Goal: Ask a question

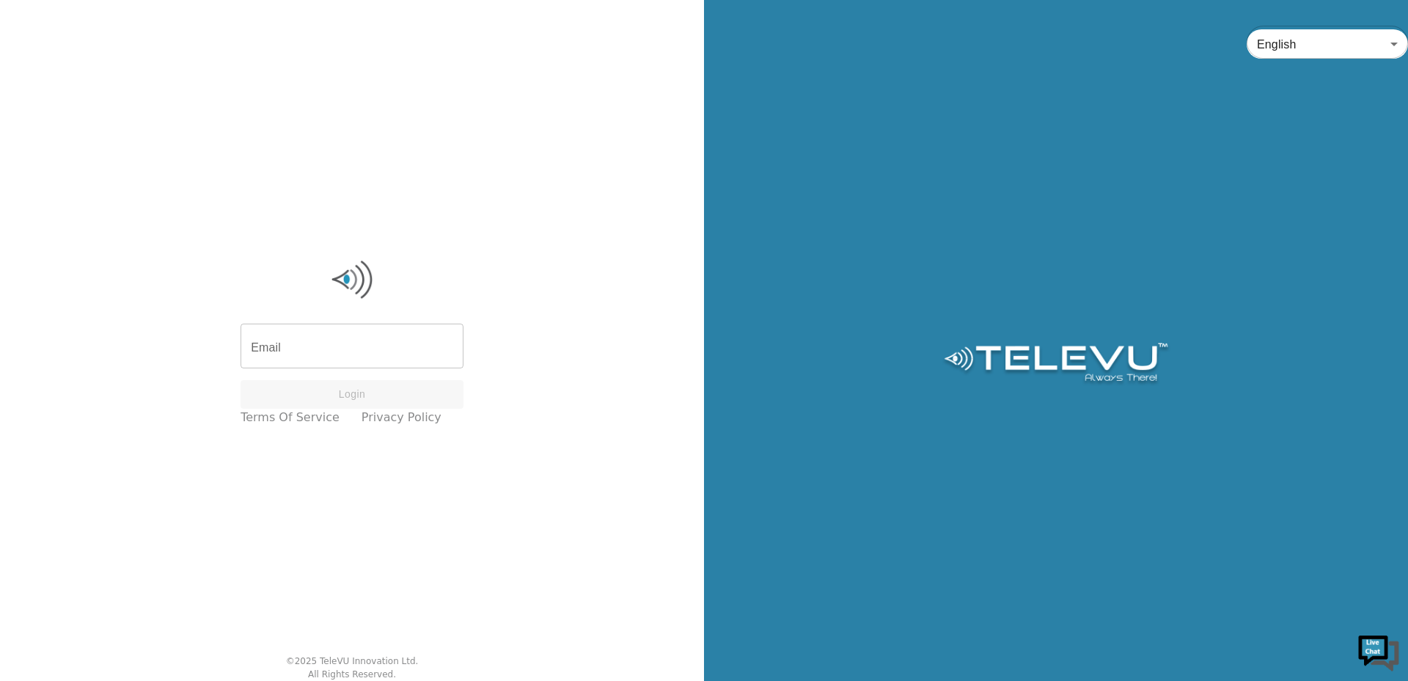
click at [1387, 653] on img at bounding box center [1379, 651] width 44 height 44
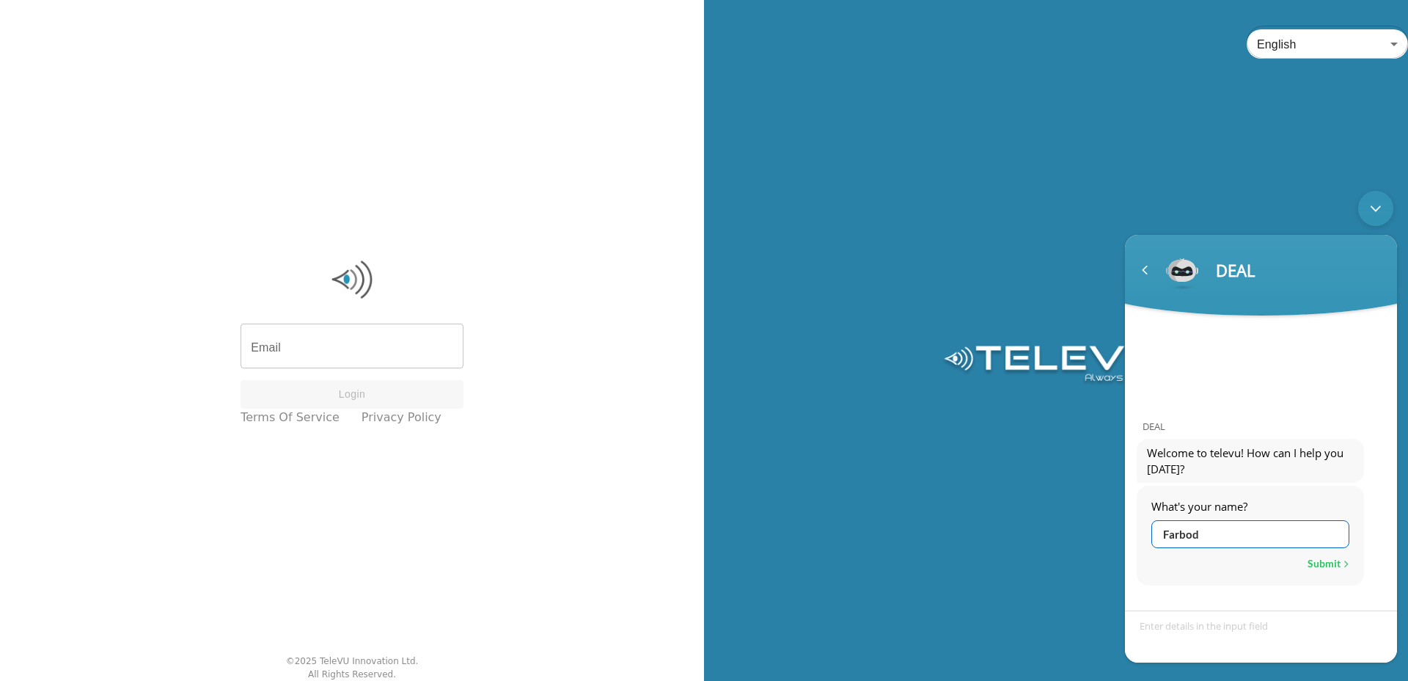
type input "Farbod"
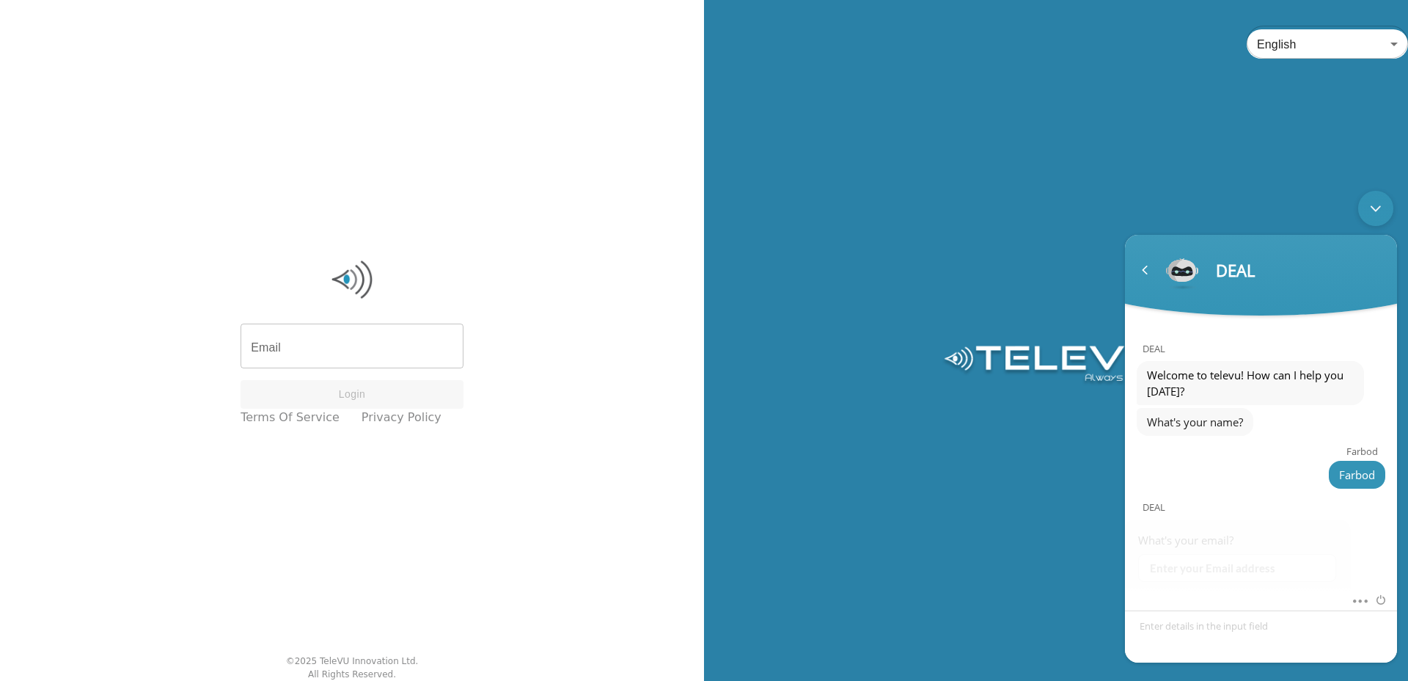
scroll to position [89, 0]
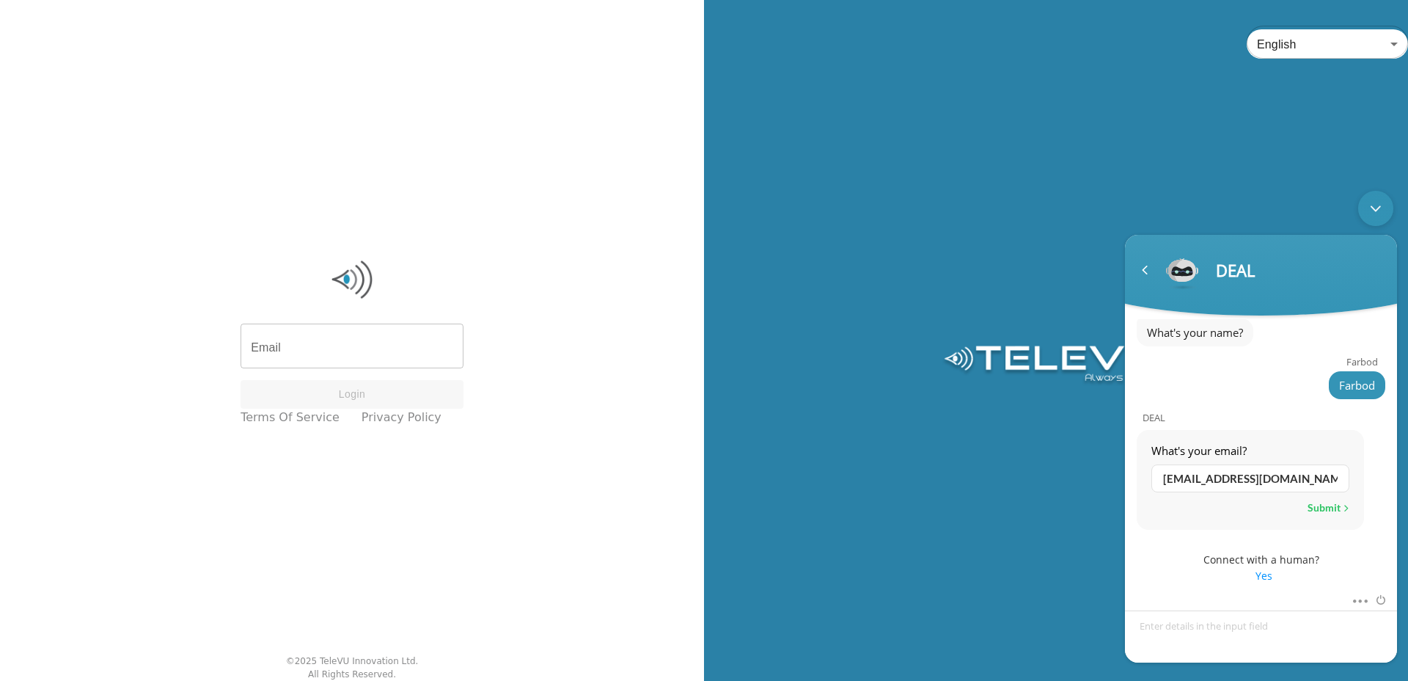
type input "[EMAIL_ADDRESS][DOMAIN_NAME]"
click at [1270, 578] on span "Yes" at bounding box center [1263, 576] width 241 height 16
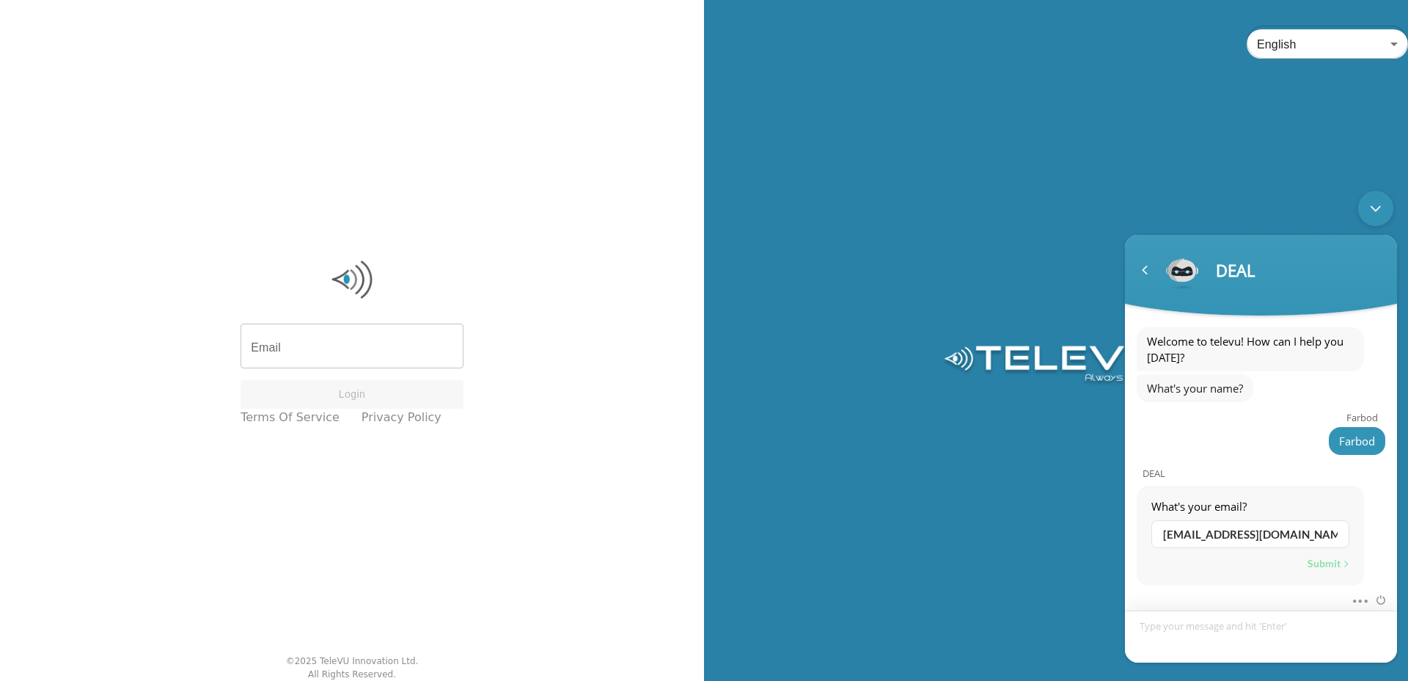
scroll to position [76, 0]
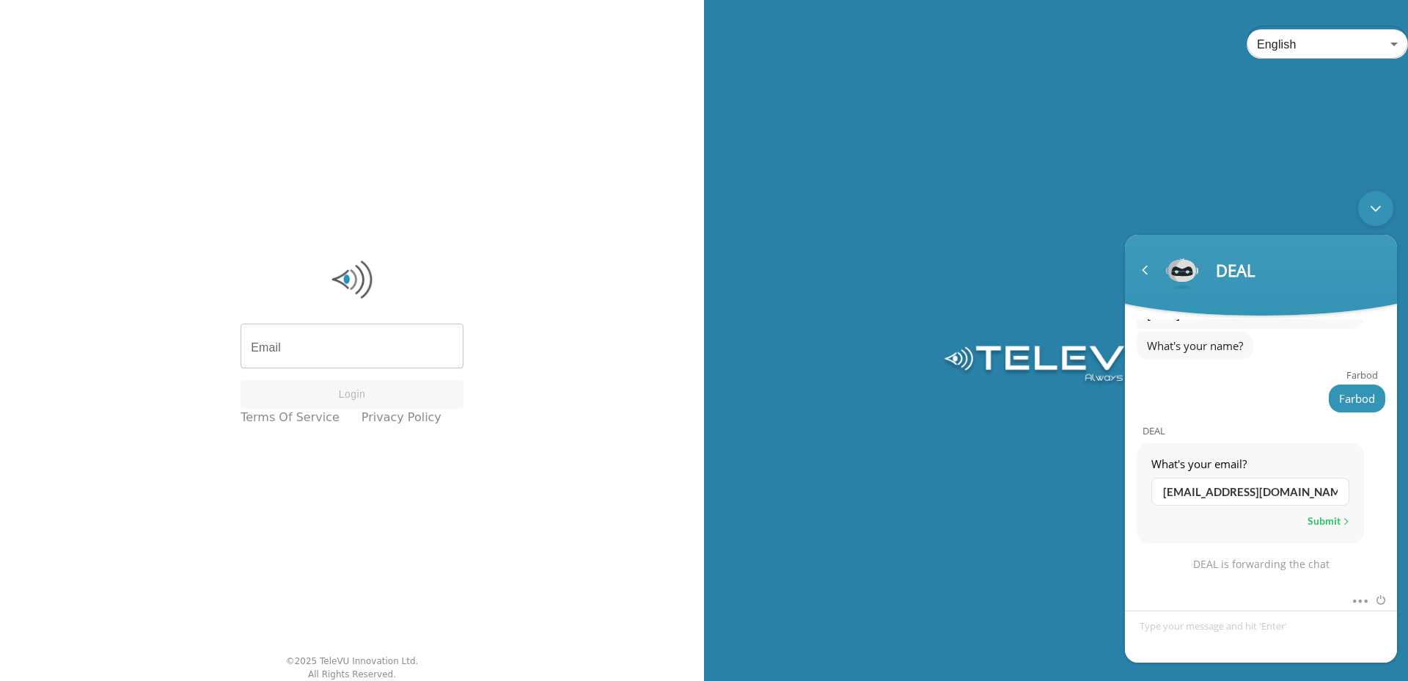
click at [1335, 527] on div "Submit" at bounding box center [1329, 520] width 42 height 19
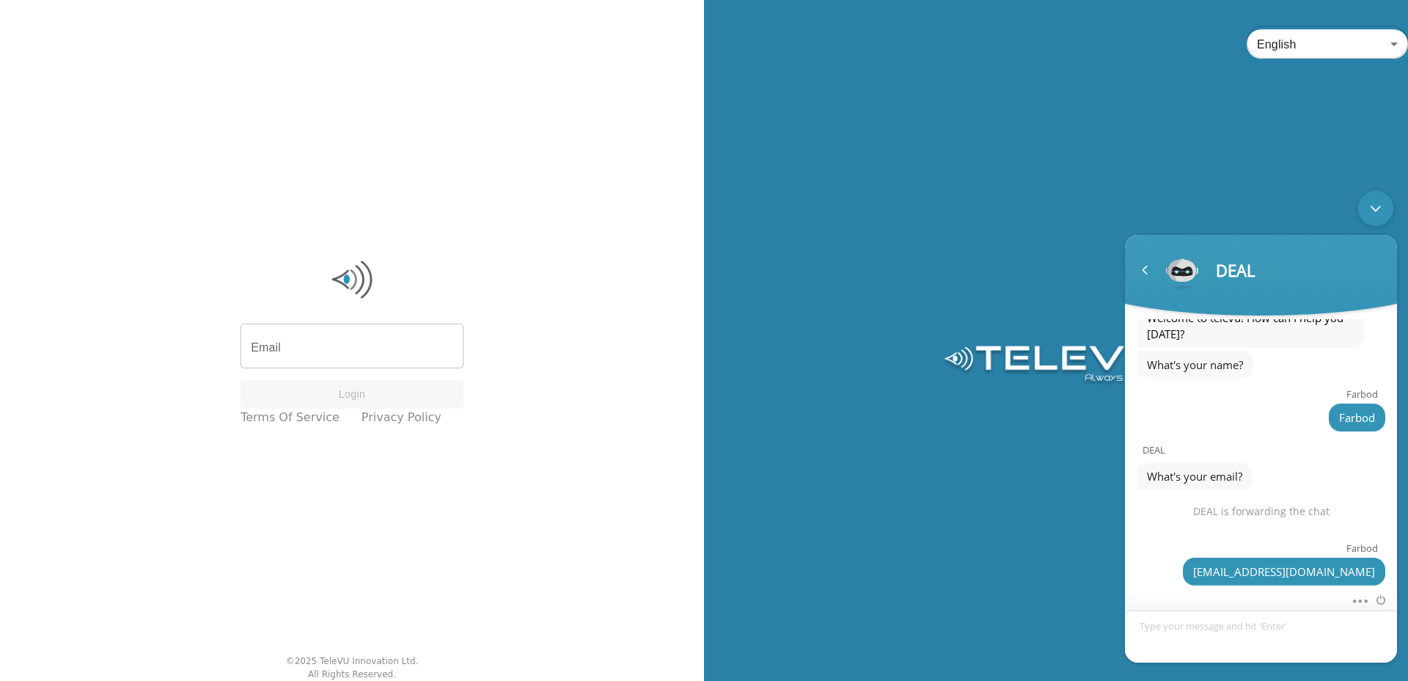
click at [1209, 629] on textarea "Type your message and hit 'Enter'" at bounding box center [1261, 636] width 272 height 52
type textarea "Hello?"
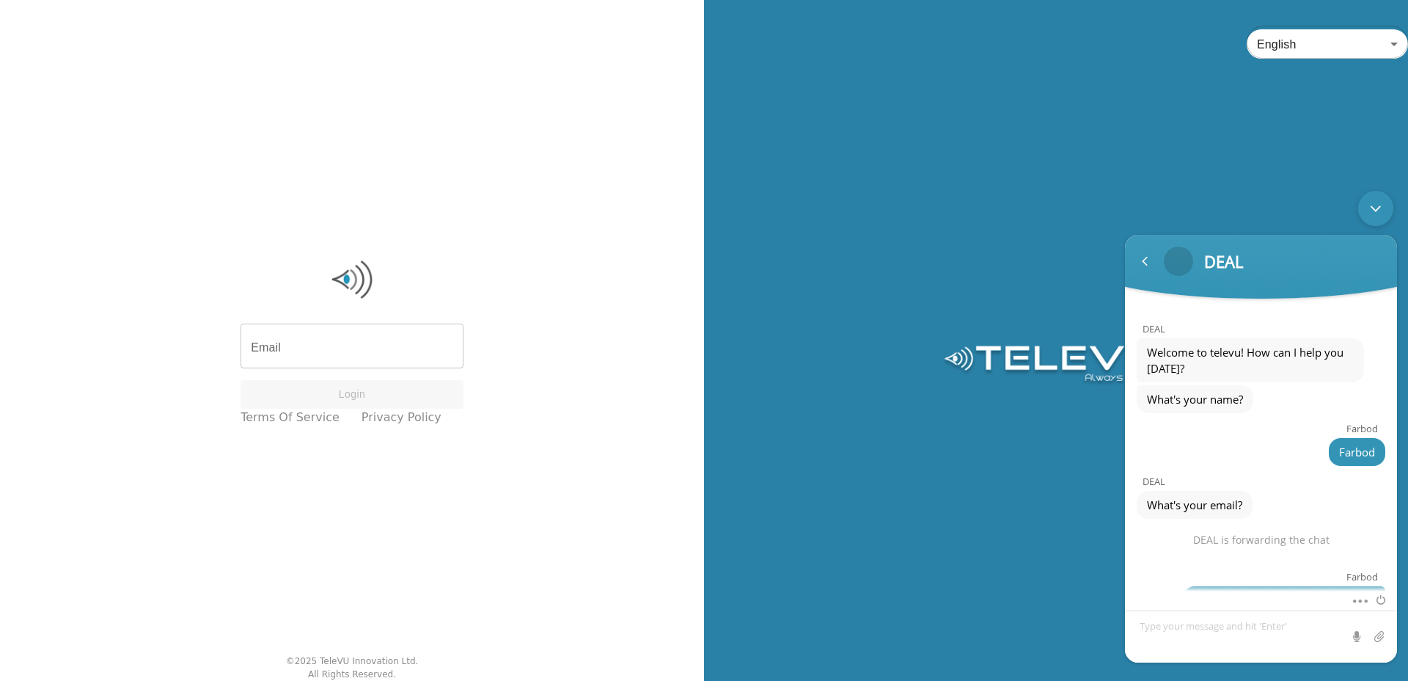
scroll to position [59, 0]
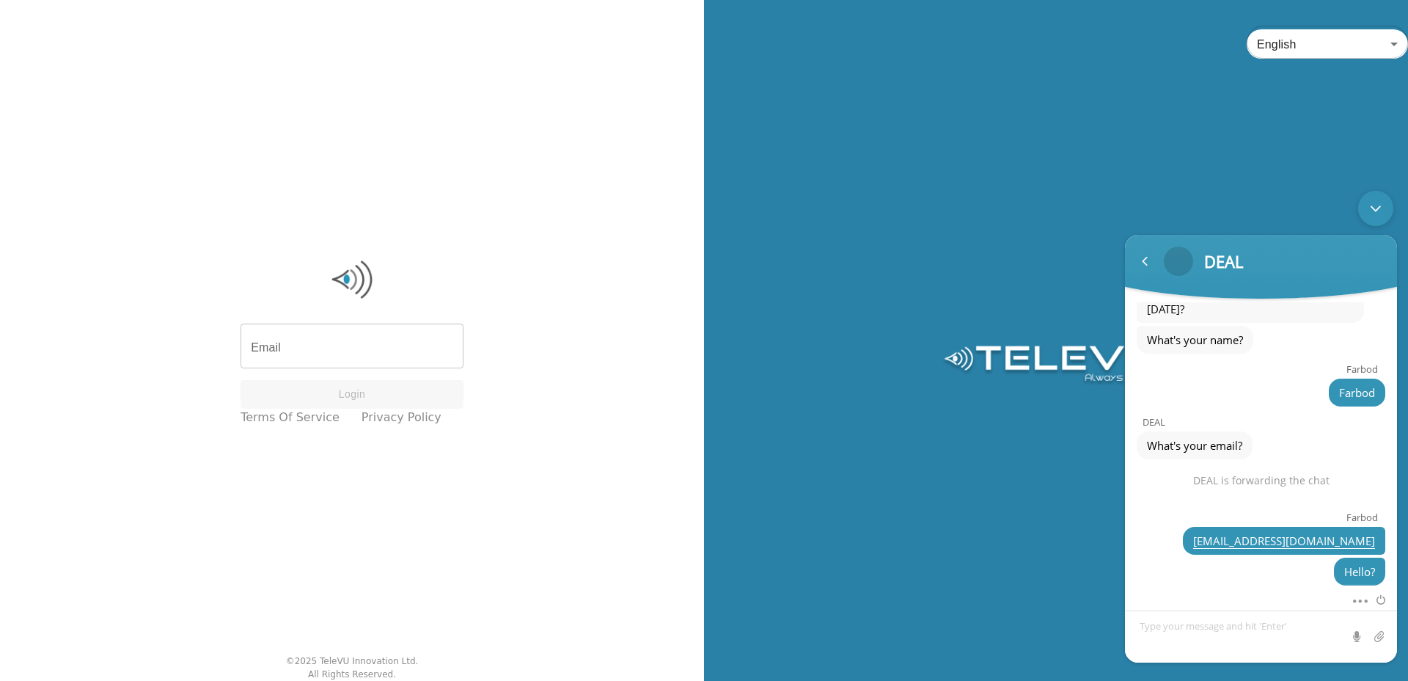
click at [1213, 411] on div "DEAL What's your email?" at bounding box center [1261, 432] width 272 height 53
click at [1355, 601] on span at bounding box center [1356, 598] width 11 height 15
click at [1291, 480] on div "DEAL is forwarding the chat" at bounding box center [1261, 480] width 221 height 13
click at [1382, 600] on span at bounding box center [1377, 598] width 16 height 15
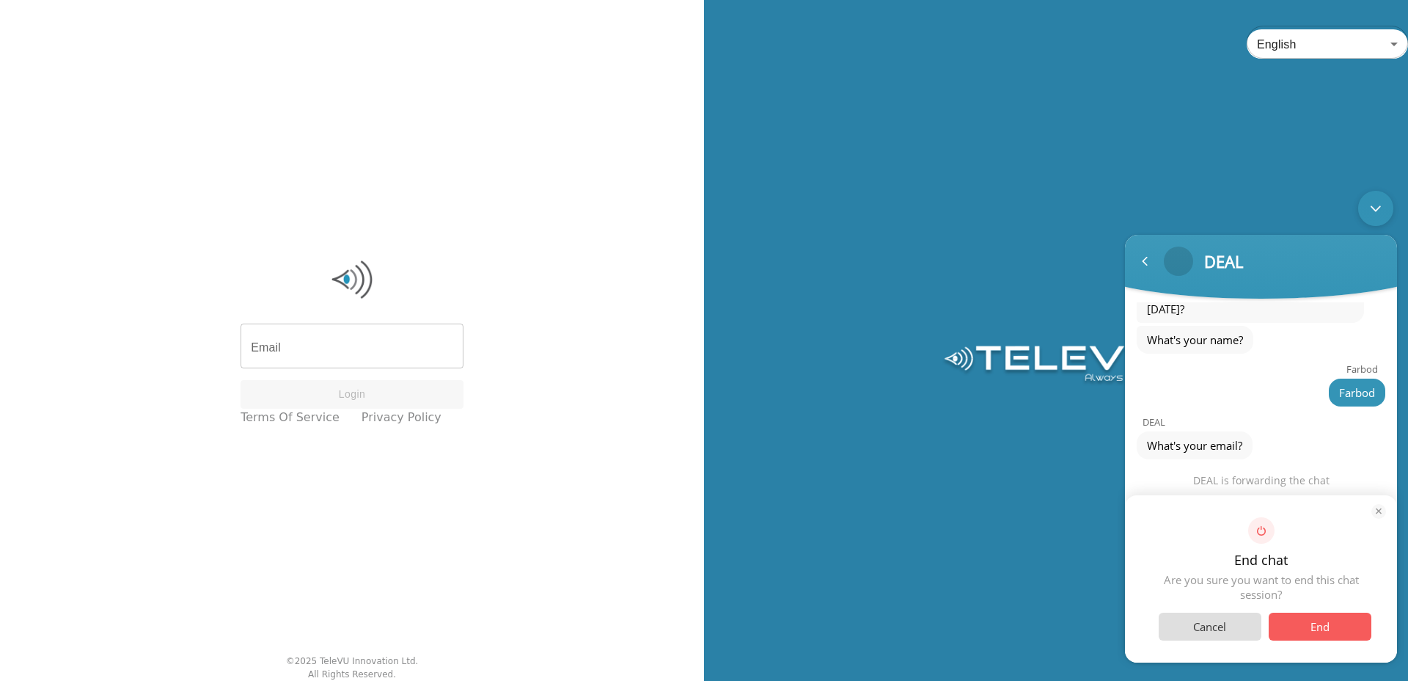
click at [1310, 628] on span "End" at bounding box center [1320, 626] width 103 height 28
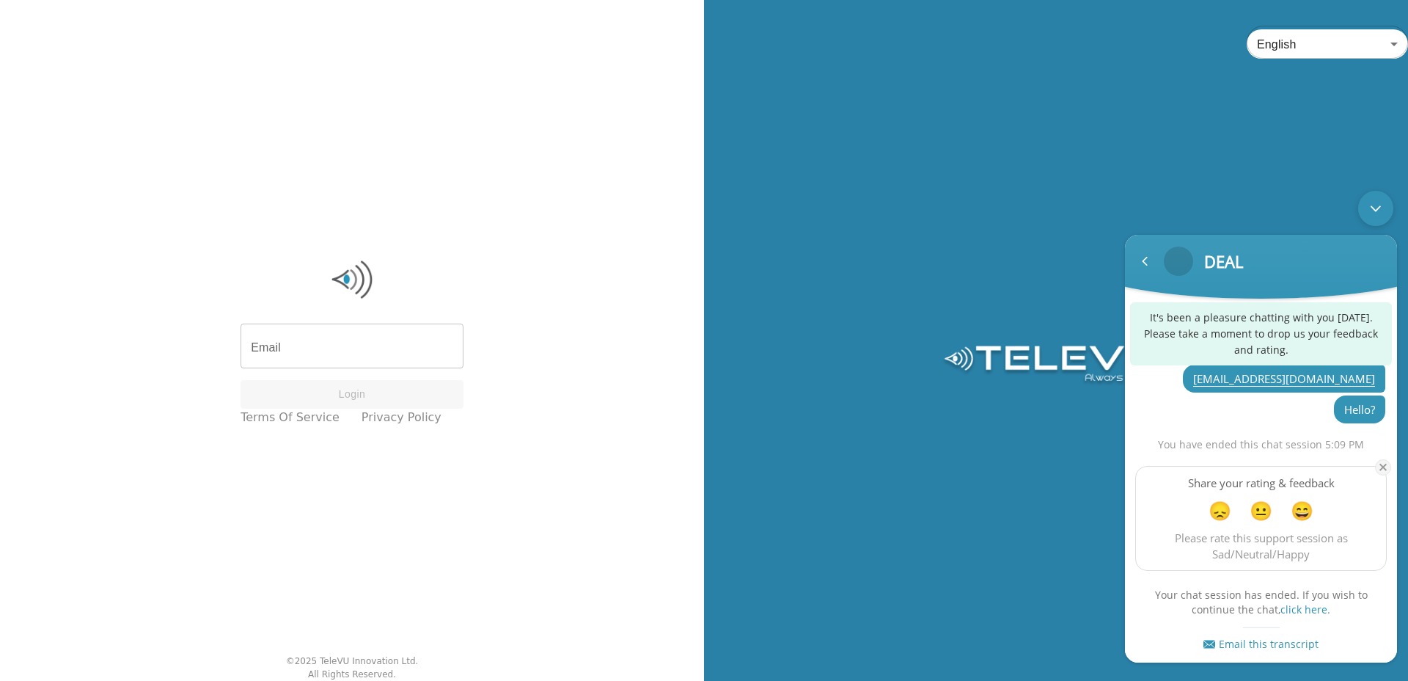
click at [1380, 461] on em at bounding box center [1383, 467] width 16 height 16
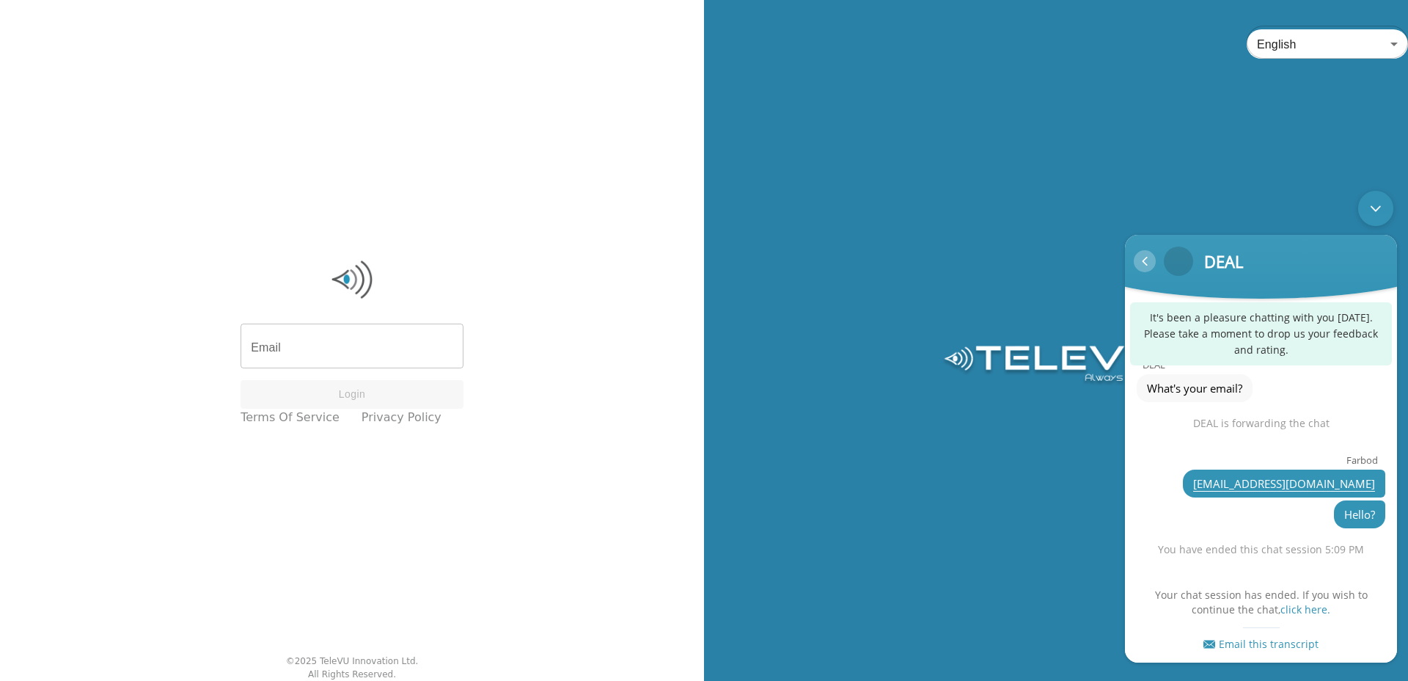
click at [1151, 268] on div "Navigation go back" at bounding box center [1145, 261] width 22 height 22
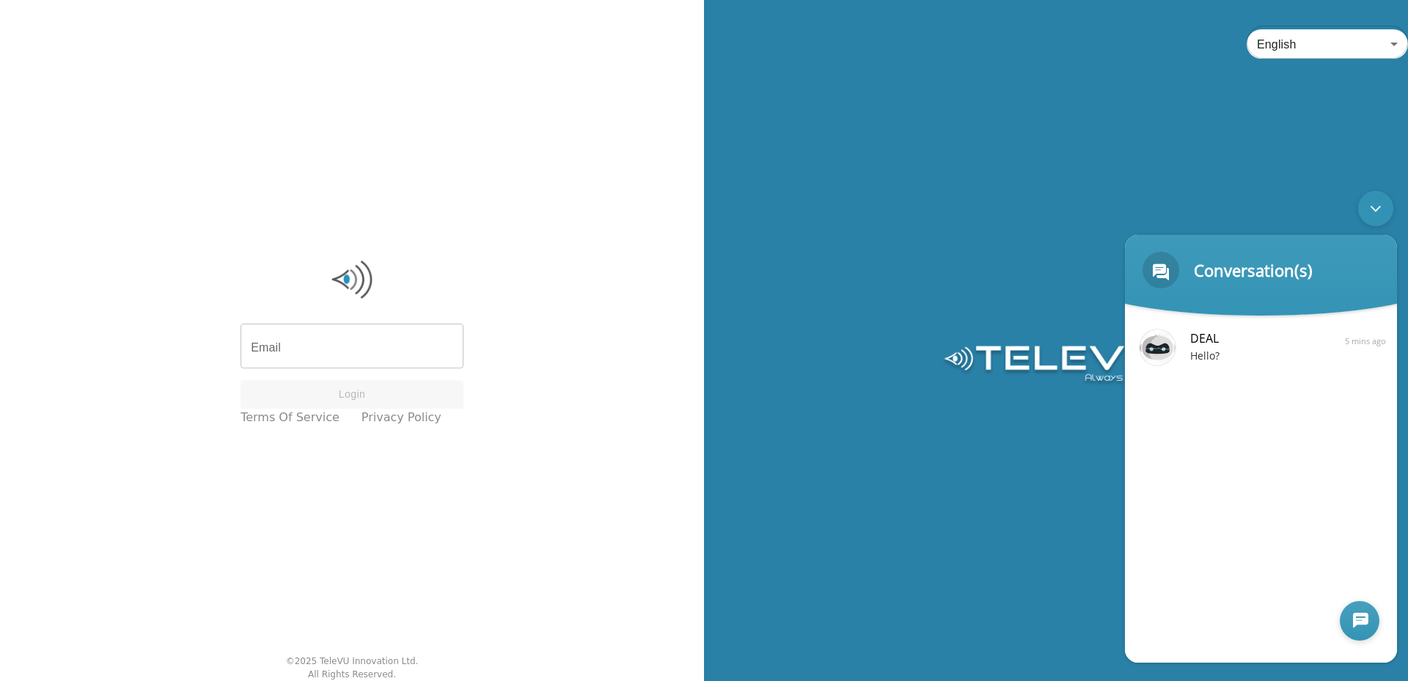
click at [1354, 615] on div at bounding box center [1360, 621] width 40 height 40
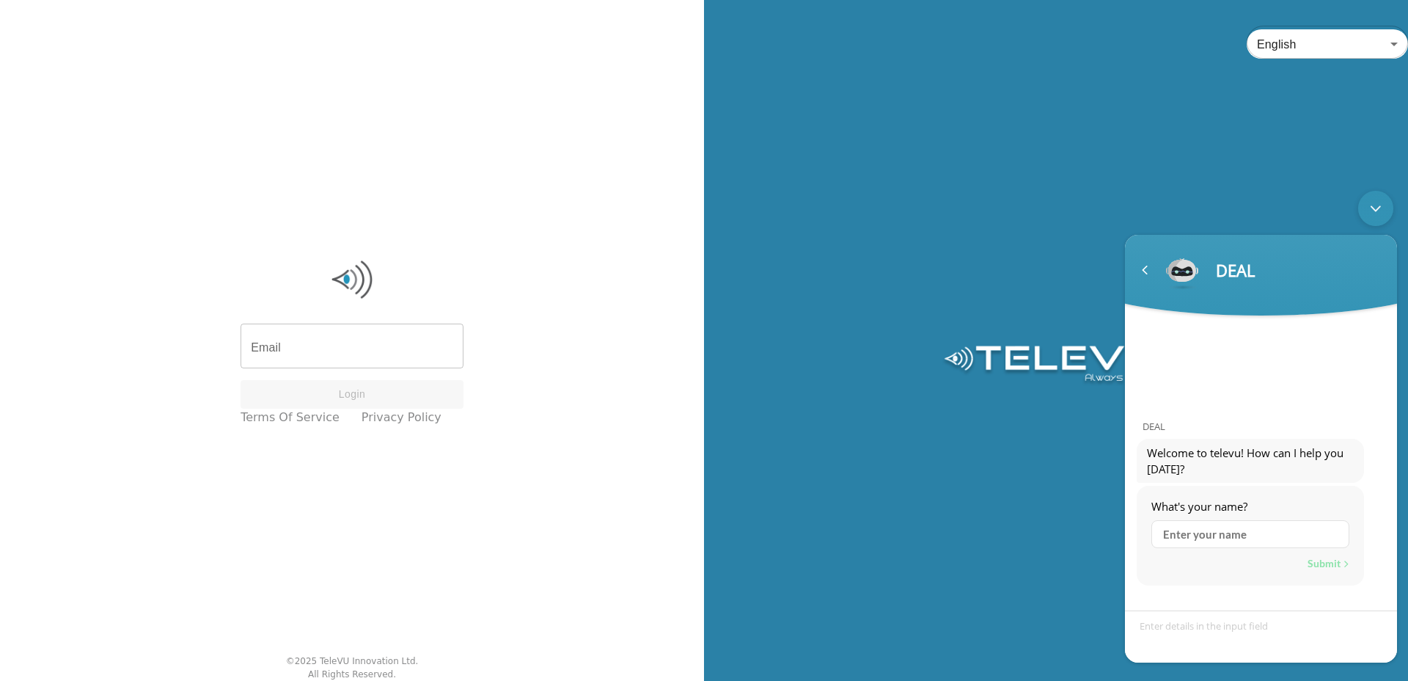
drag, startPoint x: 1206, startPoint y: 551, endPoint x: 1206, endPoint y: 541, distance: 9.5
click at [1206, 549] on div at bounding box center [1250, 534] width 198 height 40
click at [1206, 540] on input "text" at bounding box center [1250, 534] width 198 height 28
type input "Farbod"
click at [1319, 560] on div "Submit" at bounding box center [1329, 563] width 42 height 19
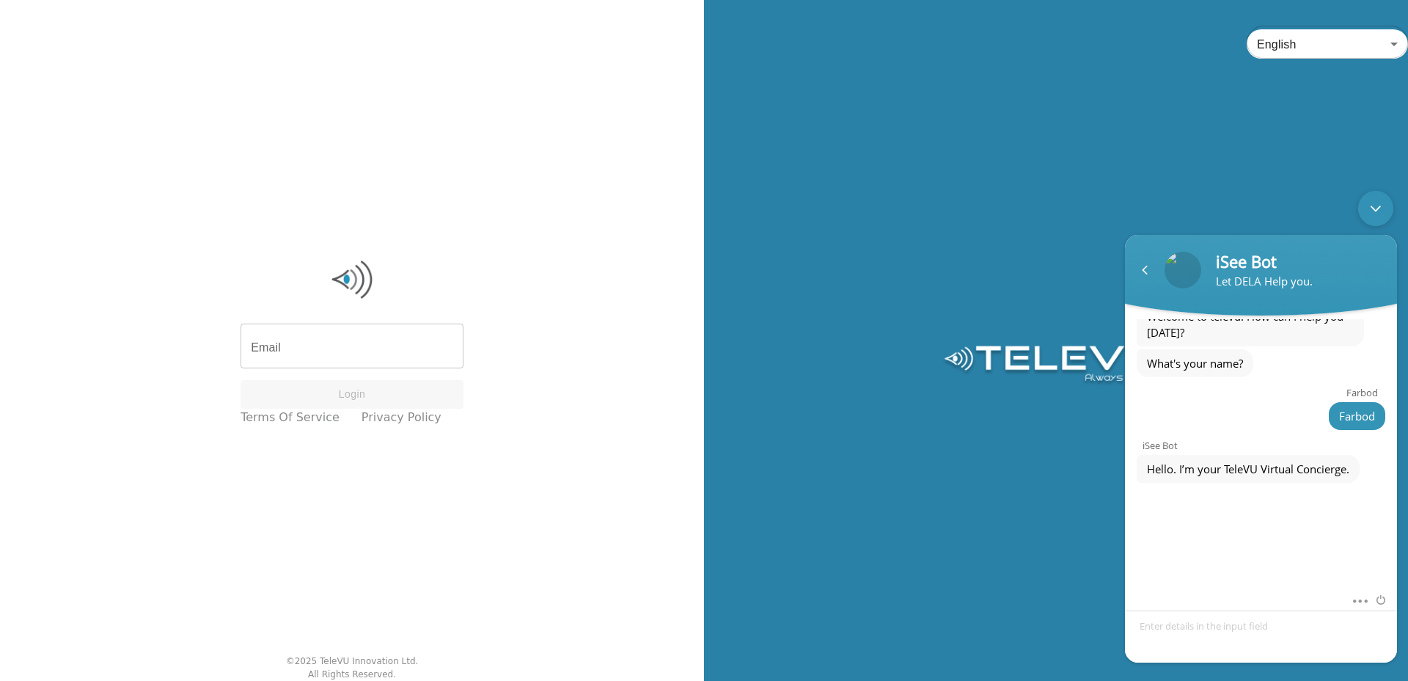
scroll to position [53, 0]
click at [1223, 529] on input "Farbod" at bounding box center [1250, 534] width 198 height 28
click at [1311, 560] on div "Submit" at bounding box center [1329, 563] width 42 height 19
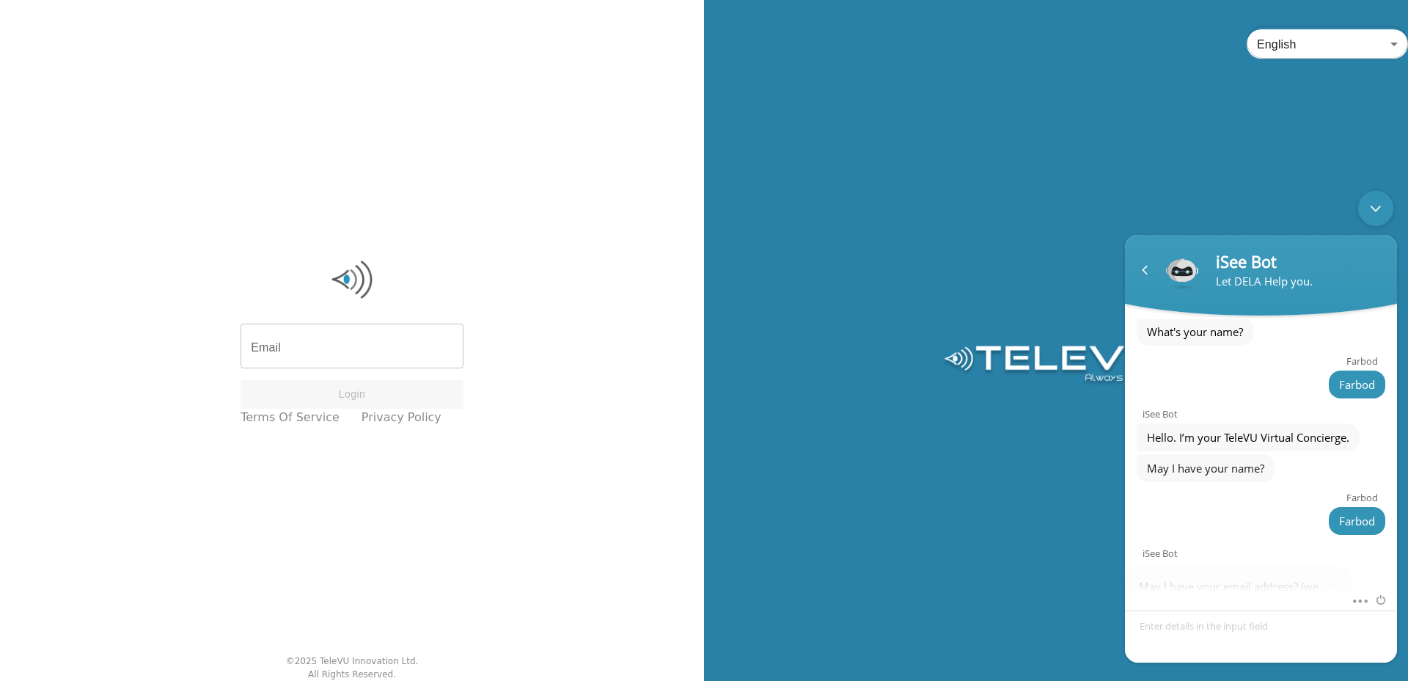
scroll to position [191, 0]
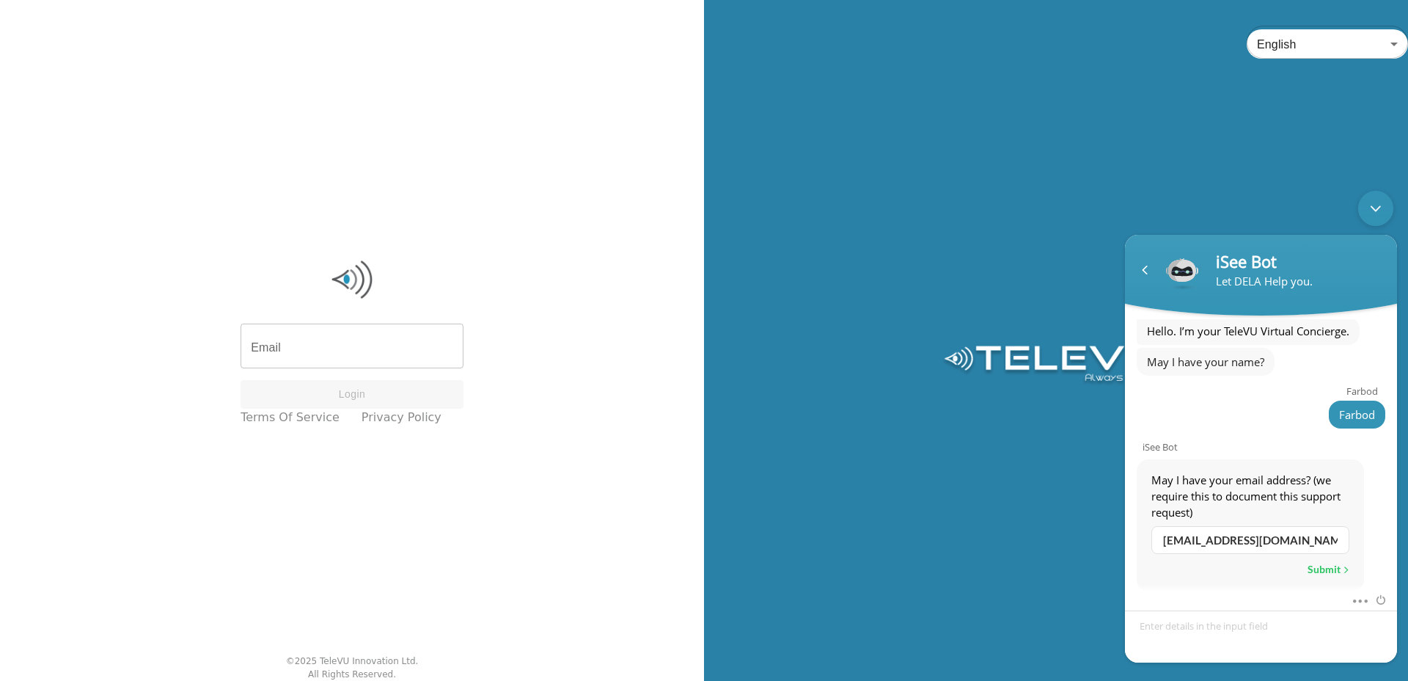
click at [1324, 562] on div "Submit" at bounding box center [1329, 569] width 42 height 19
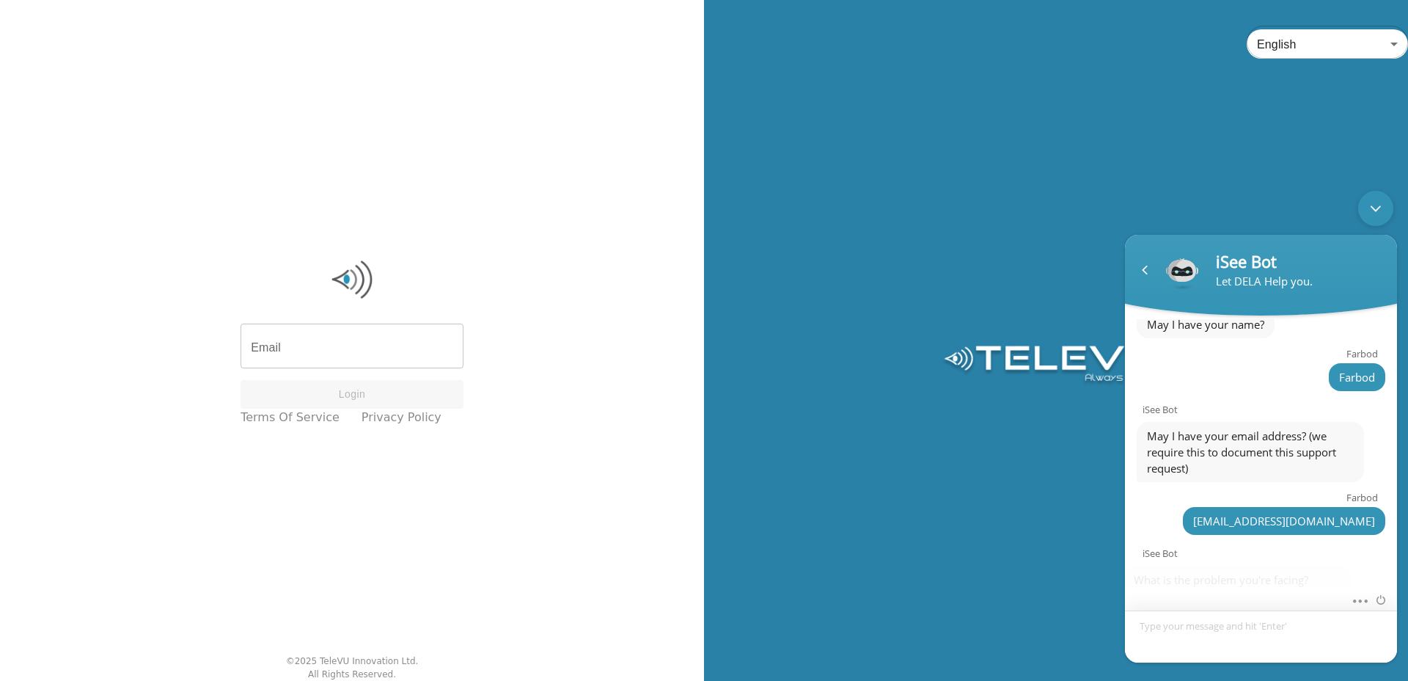
scroll to position [252, 0]
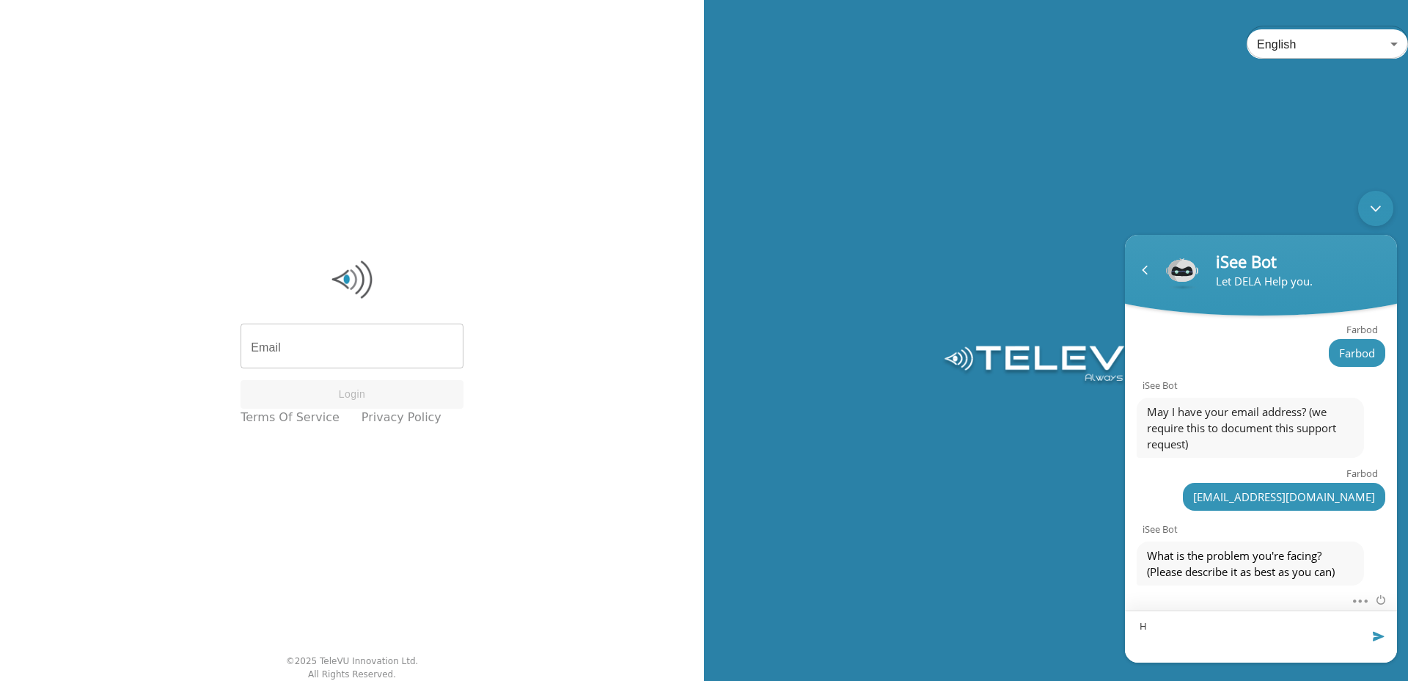
type textarea "Hi"
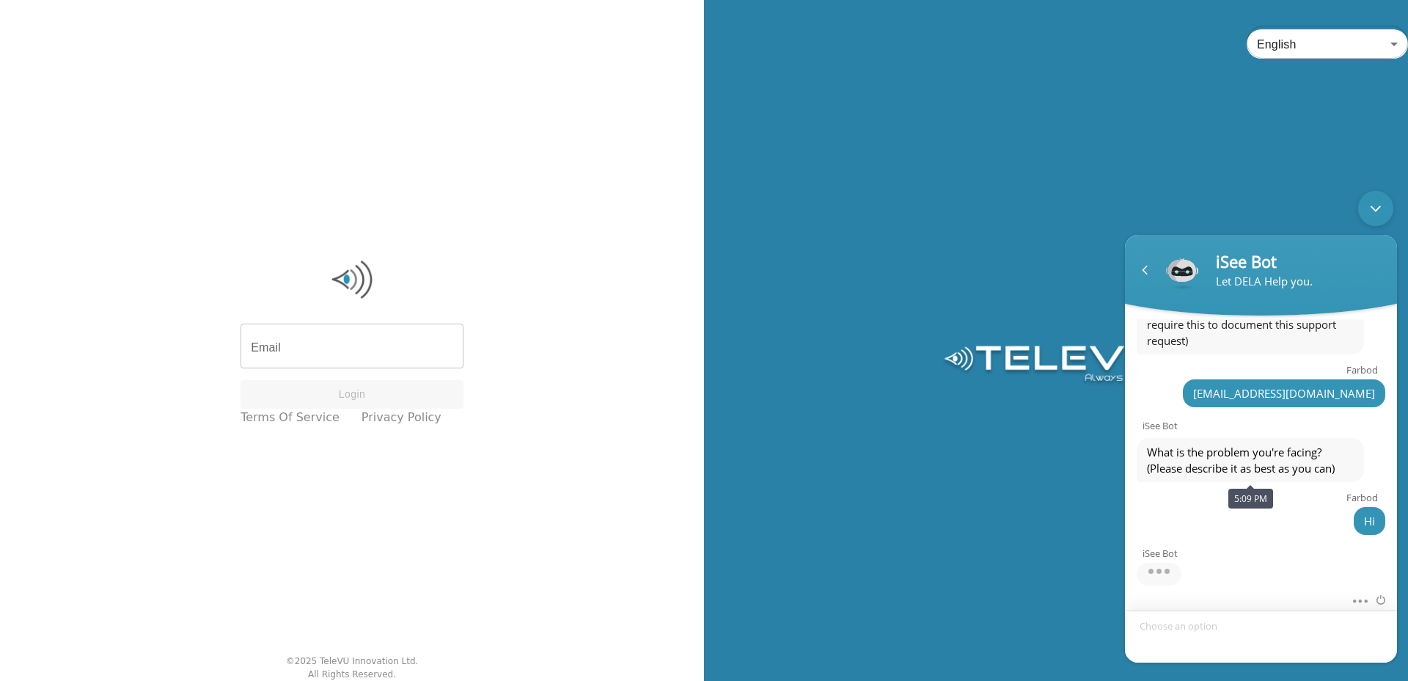
scroll to position [467, 0]
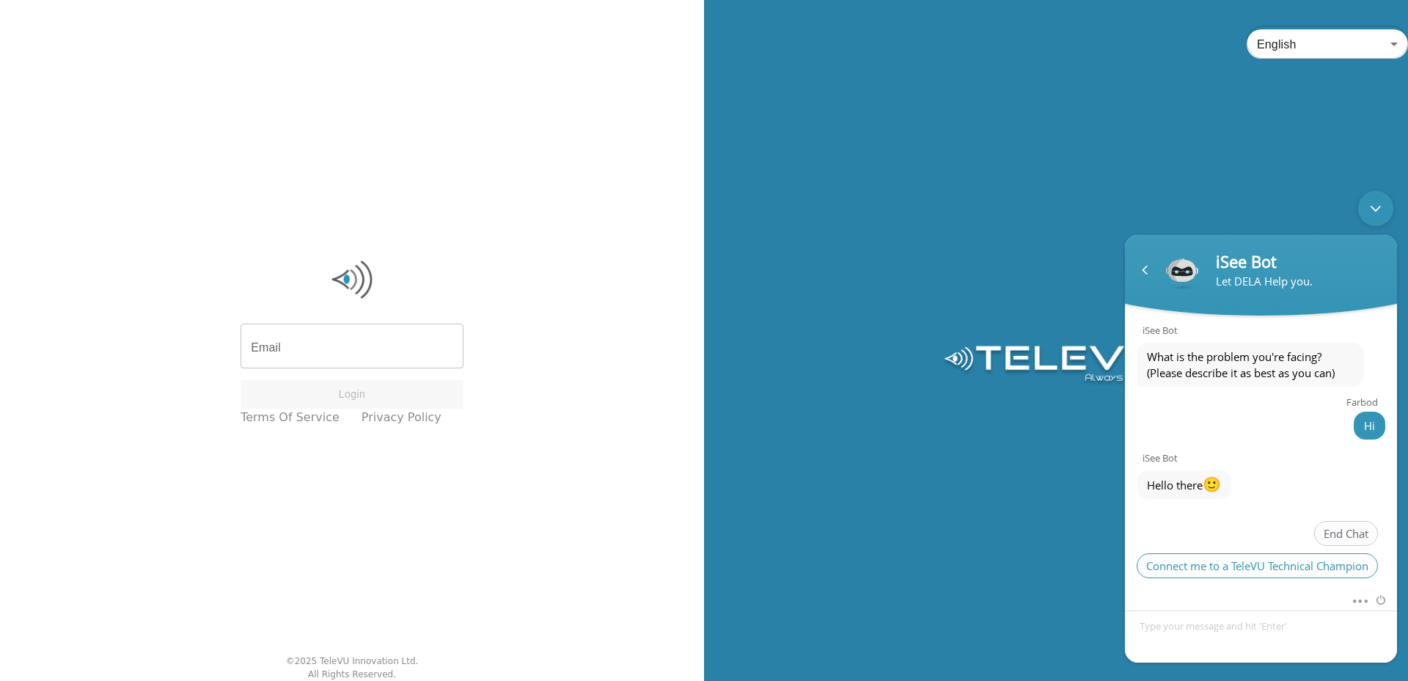
click at [1291, 570] on span "Connect me to a TeleVU Technical Champion" at bounding box center [1257, 565] width 241 height 25
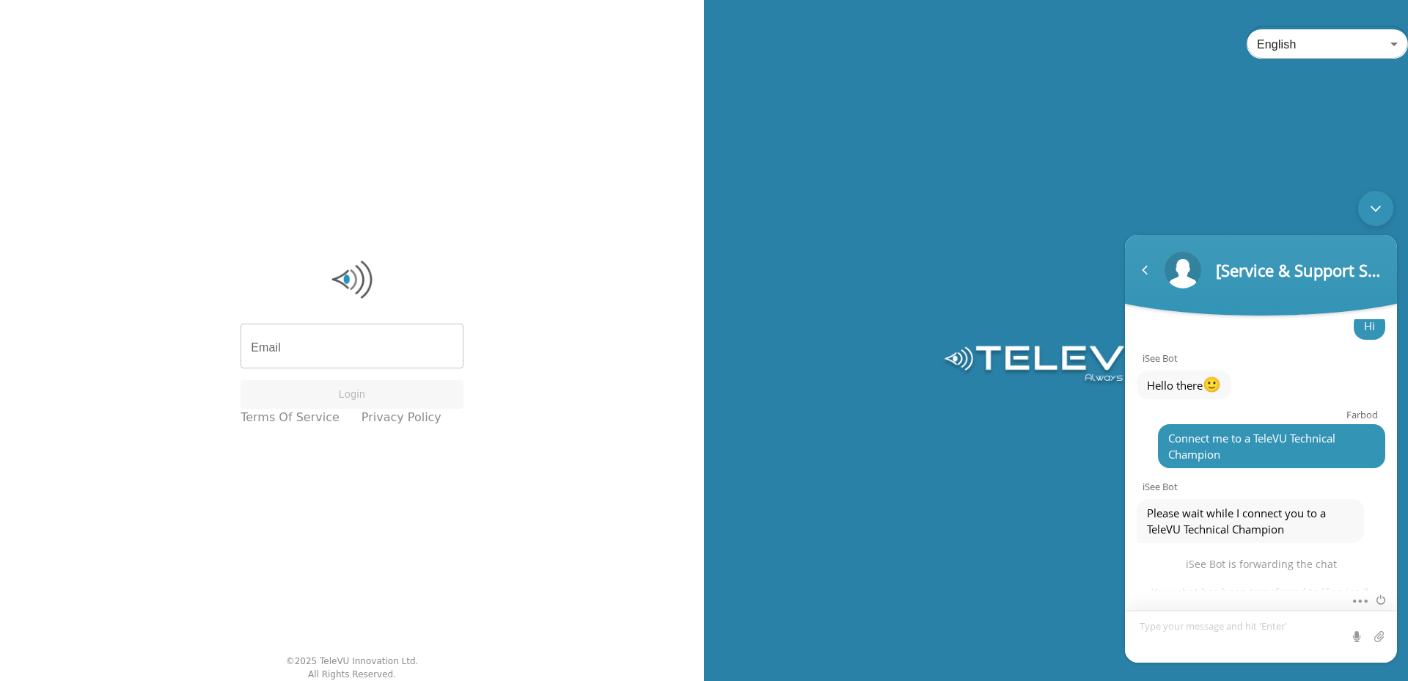
scroll to position [592, 0]
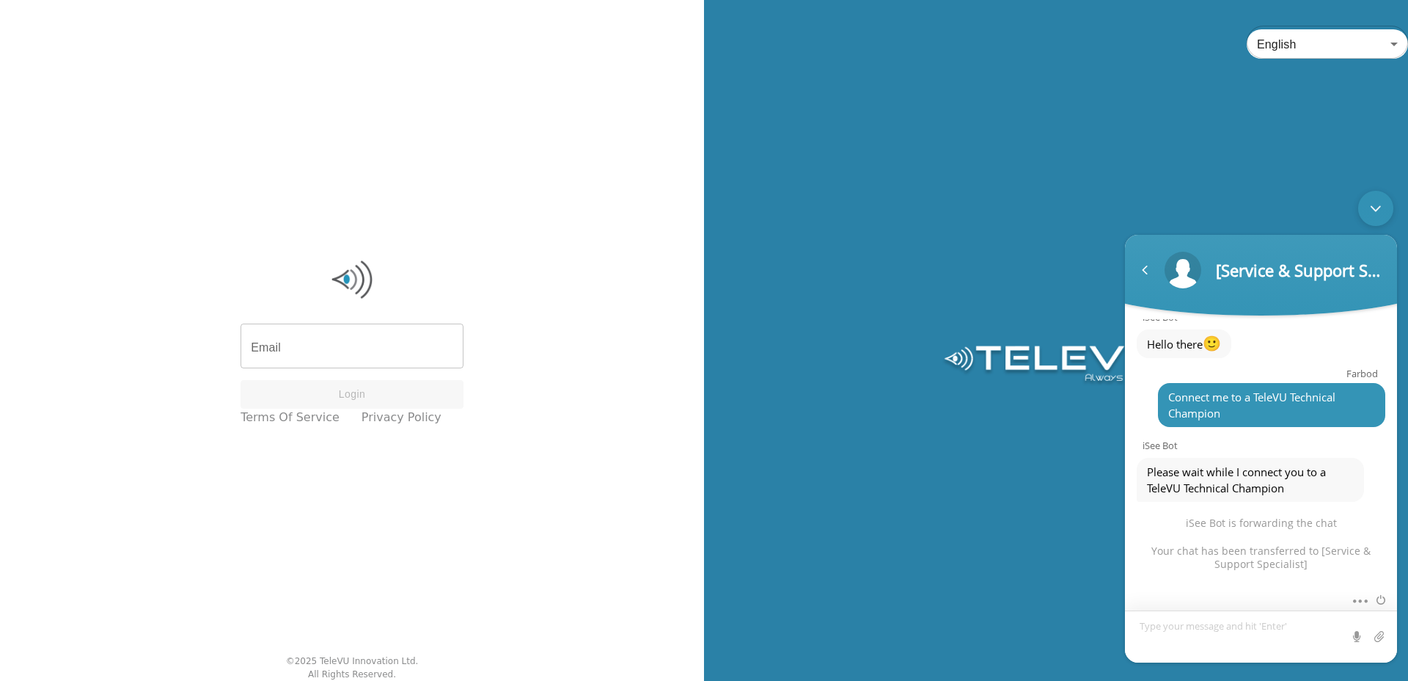
click at [1253, 630] on textarea "Type your message and hit 'Enter'" at bounding box center [1261, 636] width 272 height 52
type textarea "Hello"
